Goal: Navigation & Orientation: Go to known website

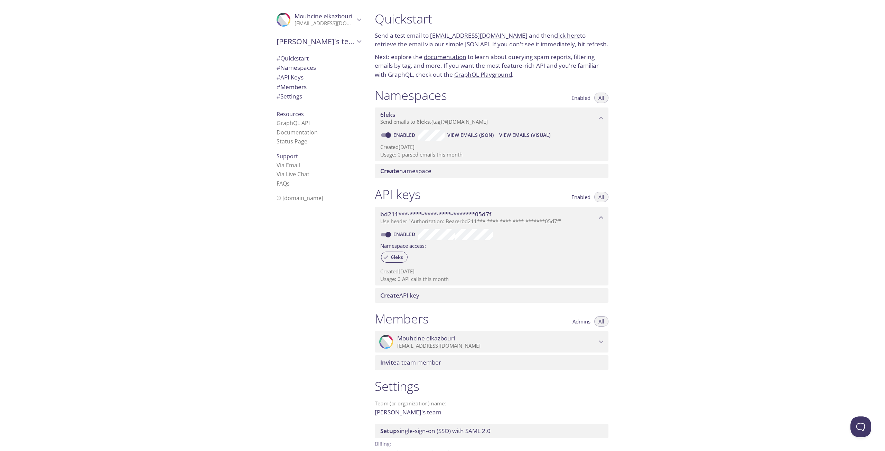
click at [467, 347] on p "[EMAIL_ADDRESS][DOMAIN_NAME]" at bounding box center [496, 345] width 199 height 7
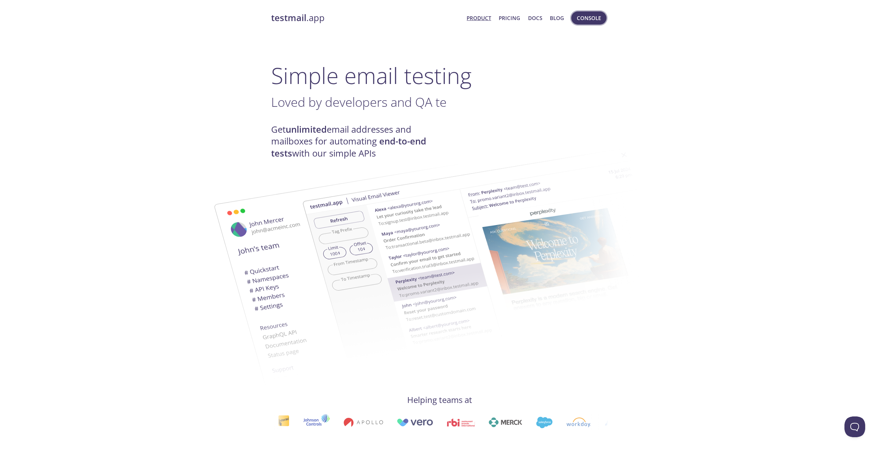
click at [587, 19] on span "Console" at bounding box center [589, 17] width 24 height 9
